Goal: Transaction & Acquisition: Purchase product/service

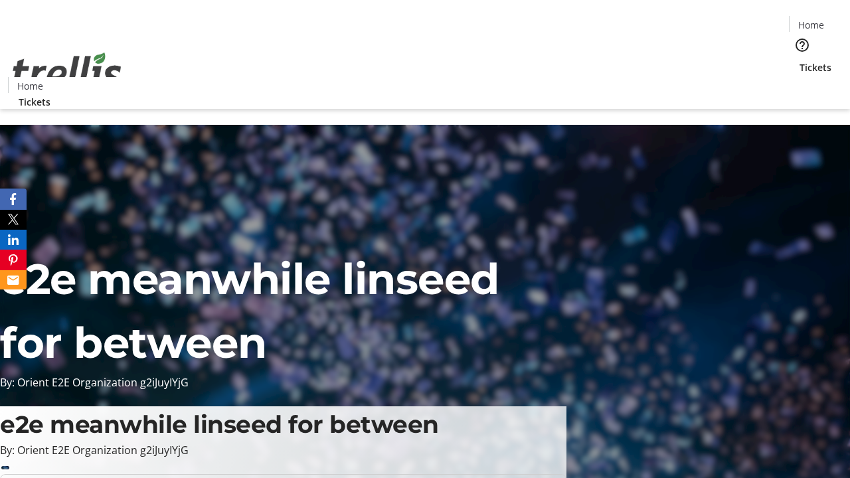
click at [799, 60] on span "Tickets" at bounding box center [815, 67] width 32 height 14
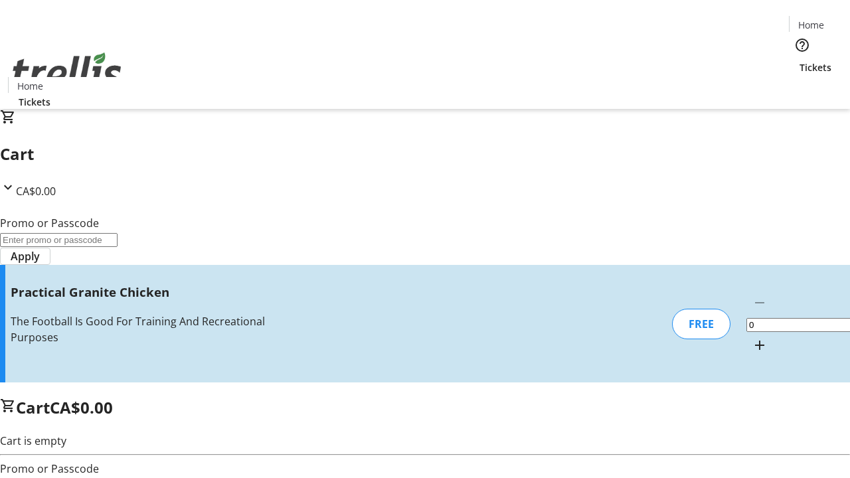
click at [752, 337] on mat-icon "Increment by one" at bounding box center [760, 345] width 16 height 16
type input "1"
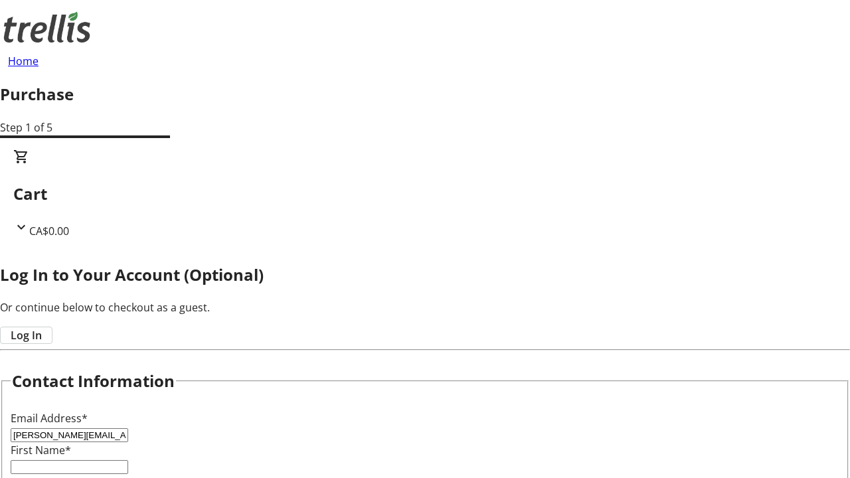
type input "[PERSON_NAME][EMAIL_ADDRESS][DOMAIN_NAME]"
type input "[PERSON_NAME]"
type input "Von"
